Goal: Find specific page/section: Find specific page/section

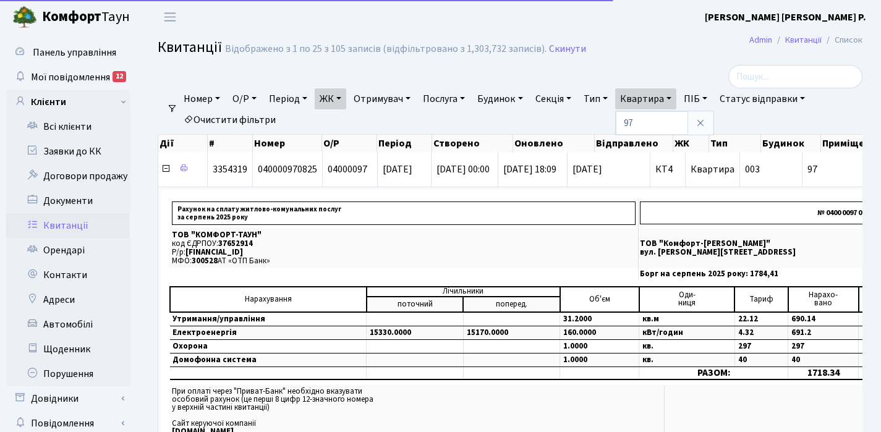
select select "25"
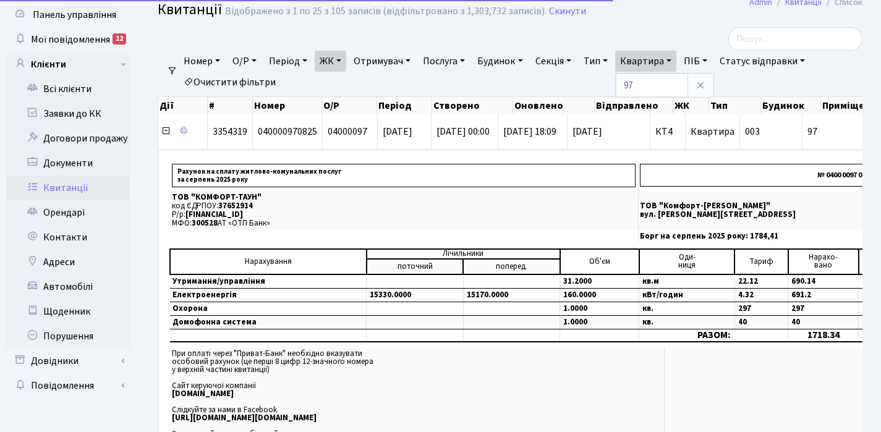
scroll to position [38, 0]
type input "9"
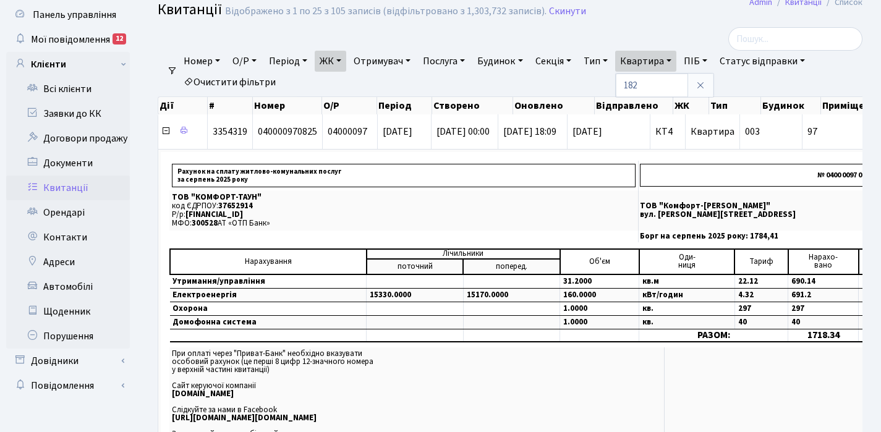
type input "182"
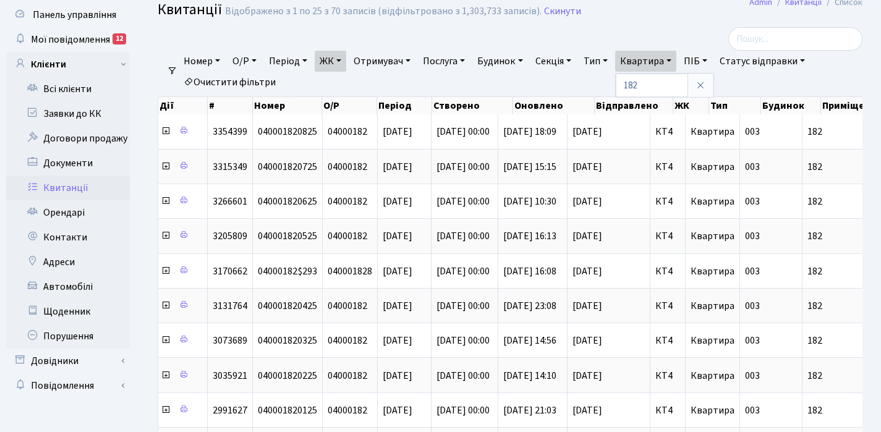
click at [346, 60] on link "ЖК" at bounding box center [331, 61] width 32 height 21
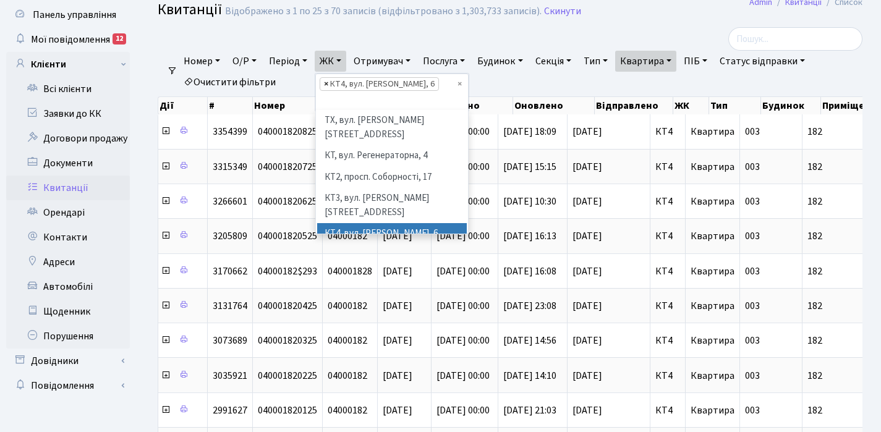
click at [328, 83] on span "×" at bounding box center [326, 84] width 4 height 12
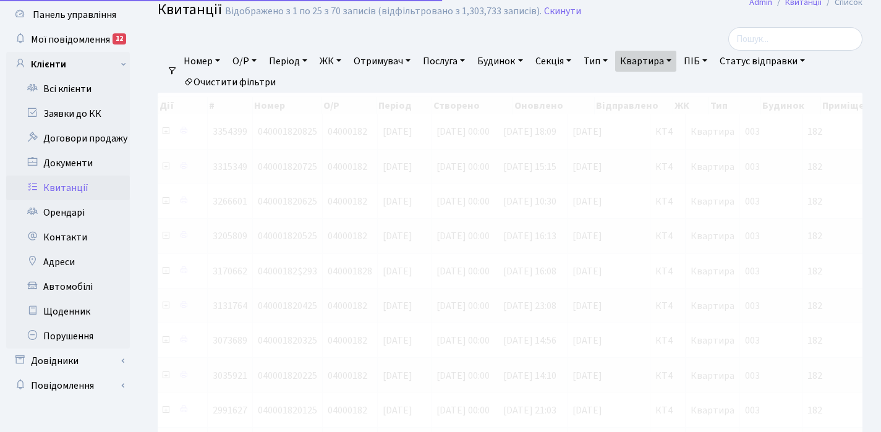
click at [342, 61] on link "ЖК" at bounding box center [331, 61] width 32 height 21
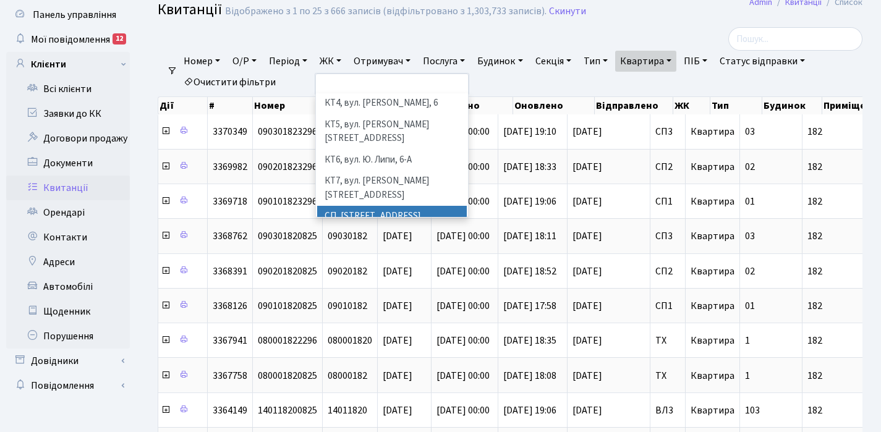
scroll to position [125, 0]
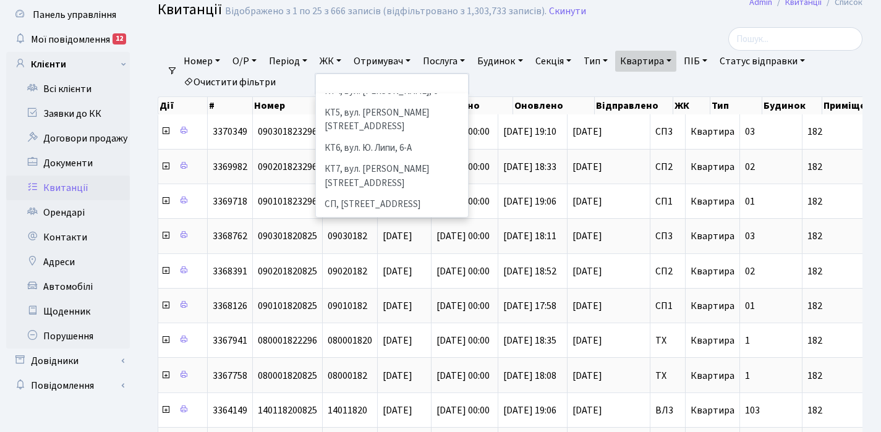
click at [354, 258] on li "[STREET_ADDRESS]" at bounding box center [392, 269] width 150 height 22
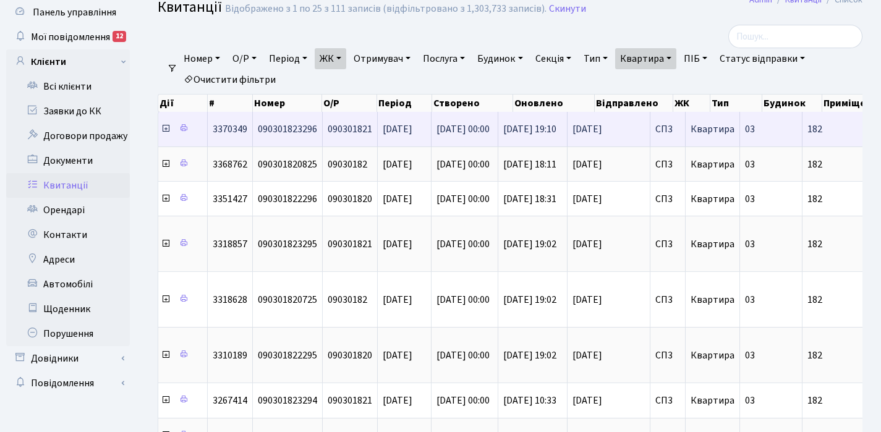
click at [167, 130] on icon at bounding box center [166, 129] width 10 height 10
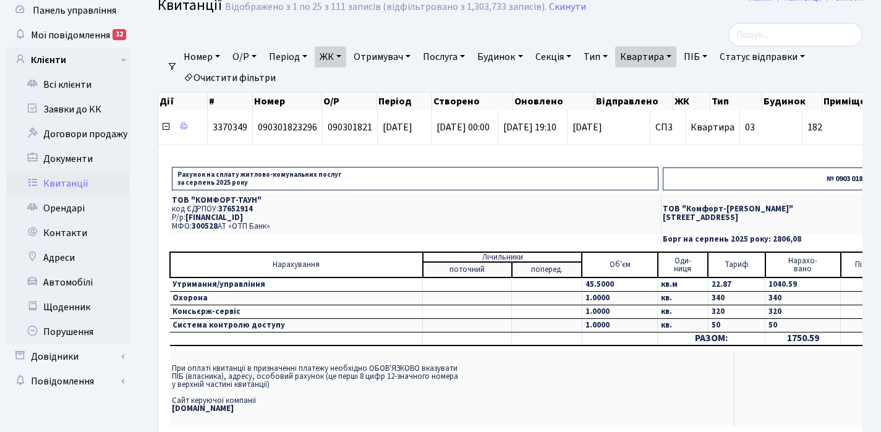
scroll to position [43, 0]
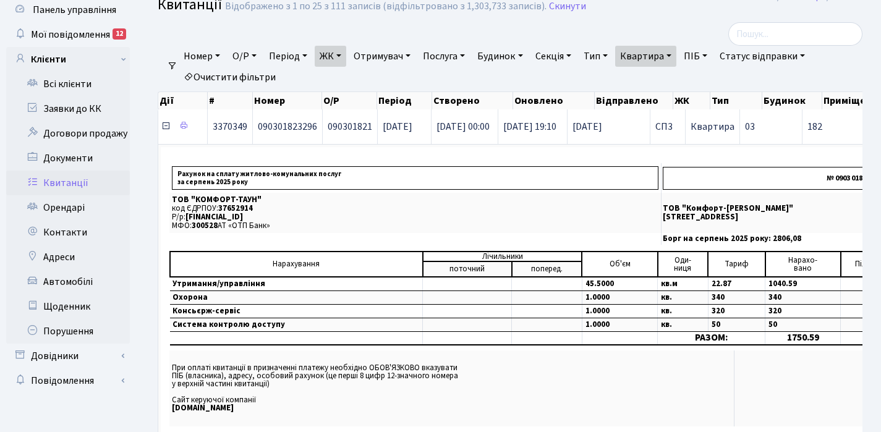
click at [164, 128] on icon at bounding box center [166, 126] width 10 height 10
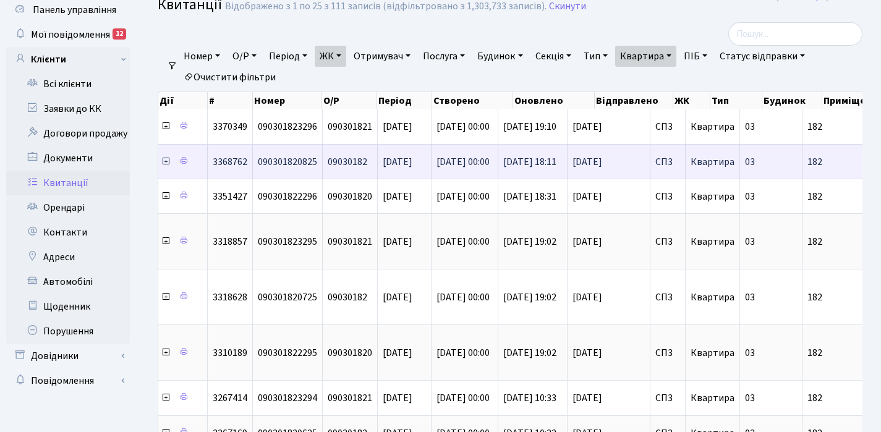
click at [166, 163] on icon at bounding box center [166, 161] width 10 height 10
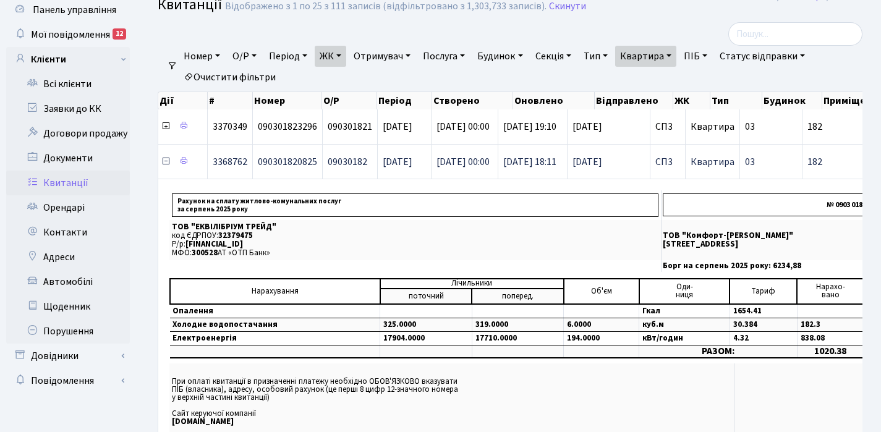
click at [165, 163] on icon at bounding box center [166, 161] width 10 height 10
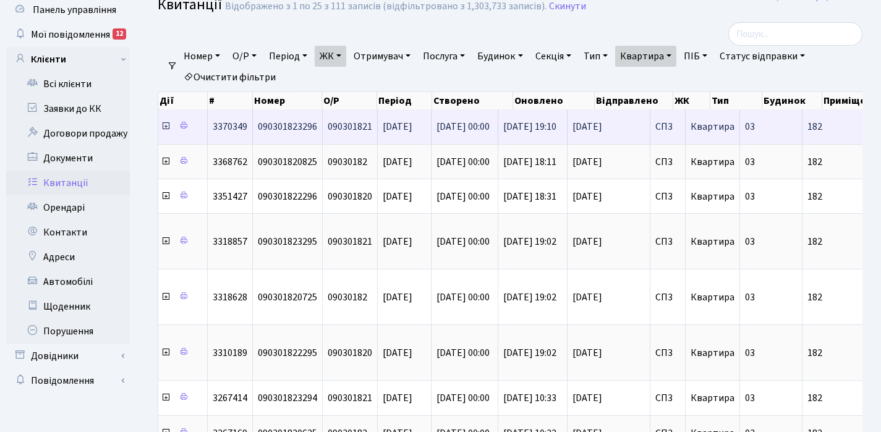
click at [165, 128] on icon at bounding box center [166, 126] width 10 height 10
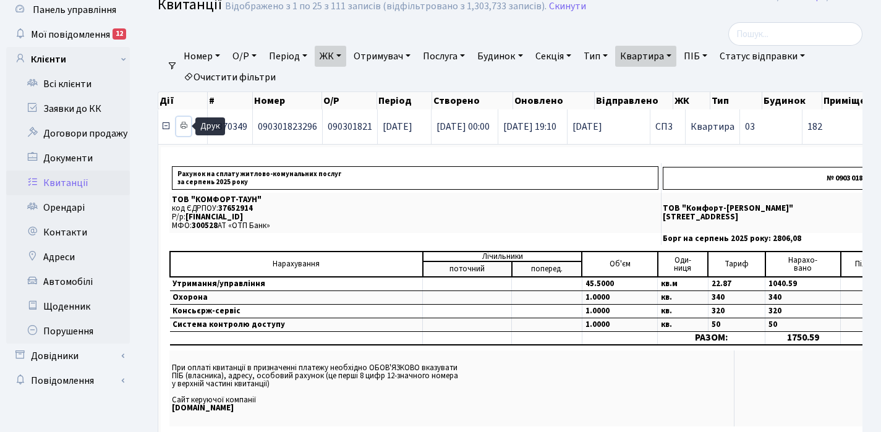
click at [184, 125] on icon at bounding box center [183, 125] width 9 height 9
click at [166, 129] on icon at bounding box center [166, 126] width 10 height 10
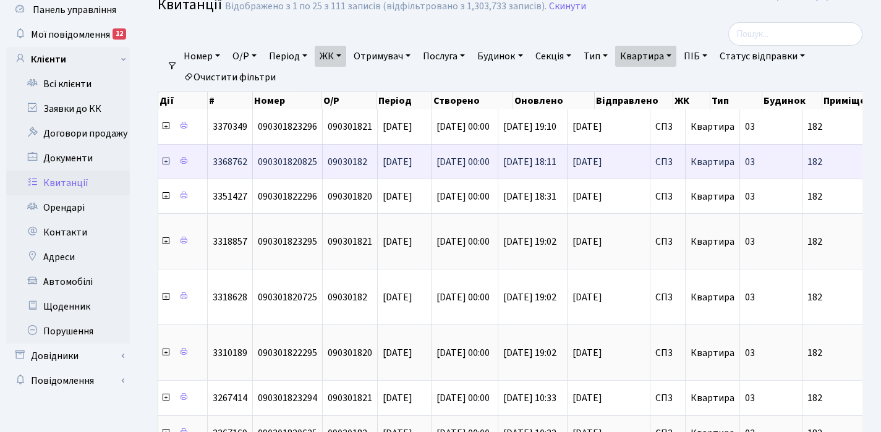
click at [166, 161] on icon at bounding box center [166, 161] width 10 height 10
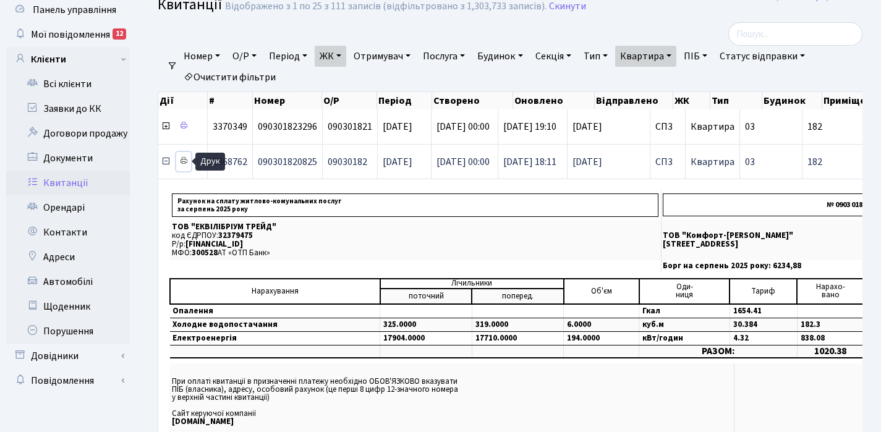
click at [185, 161] on icon at bounding box center [183, 160] width 9 height 9
click at [166, 161] on icon at bounding box center [166, 161] width 10 height 10
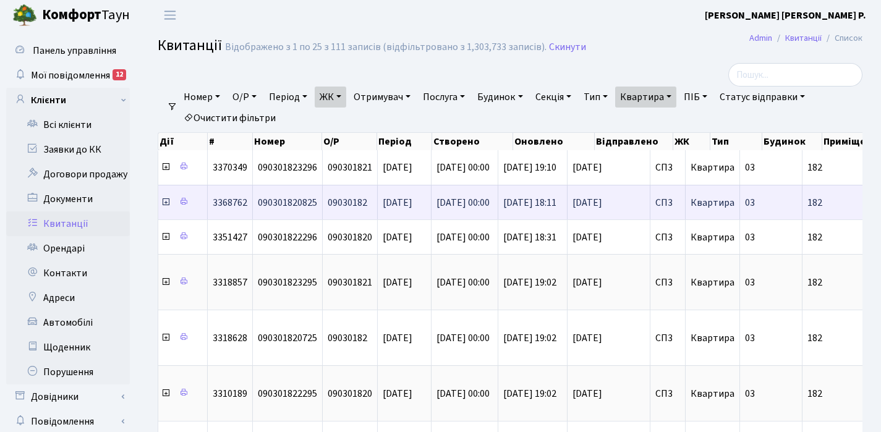
scroll to position [0, 0]
